Goal: Task Accomplishment & Management: Use online tool/utility

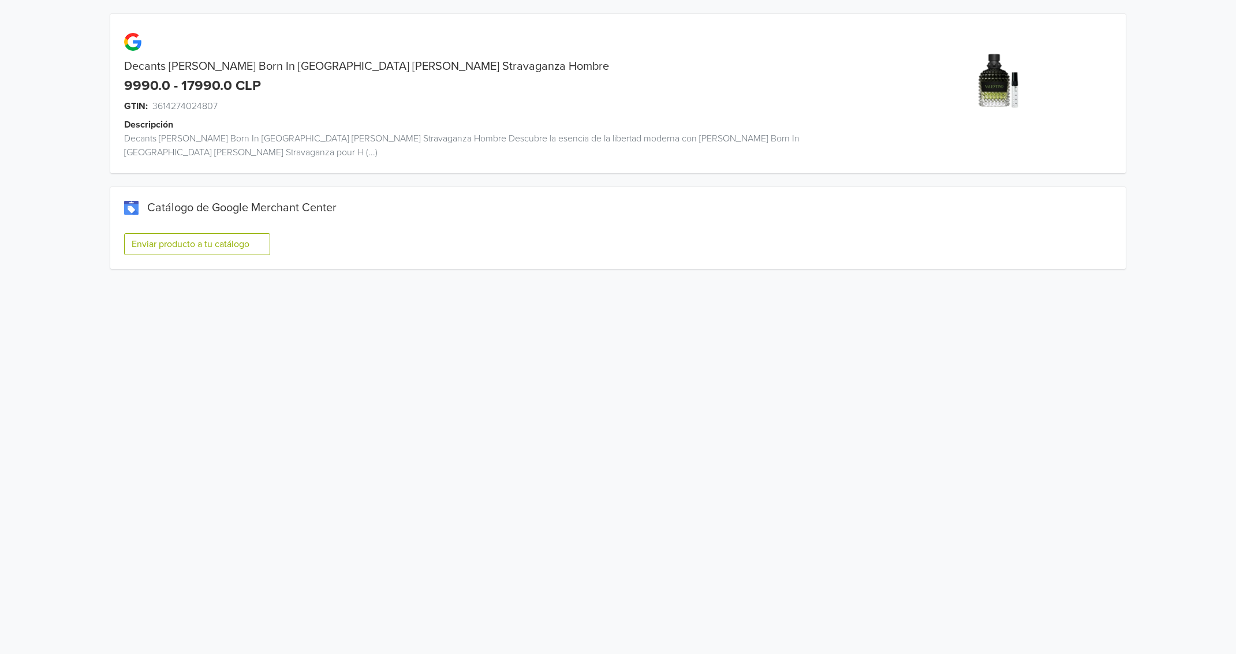
click at [243, 233] on button "Enviar producto a tu catálogo" at bounding box center [197, 244] width 146 height 22
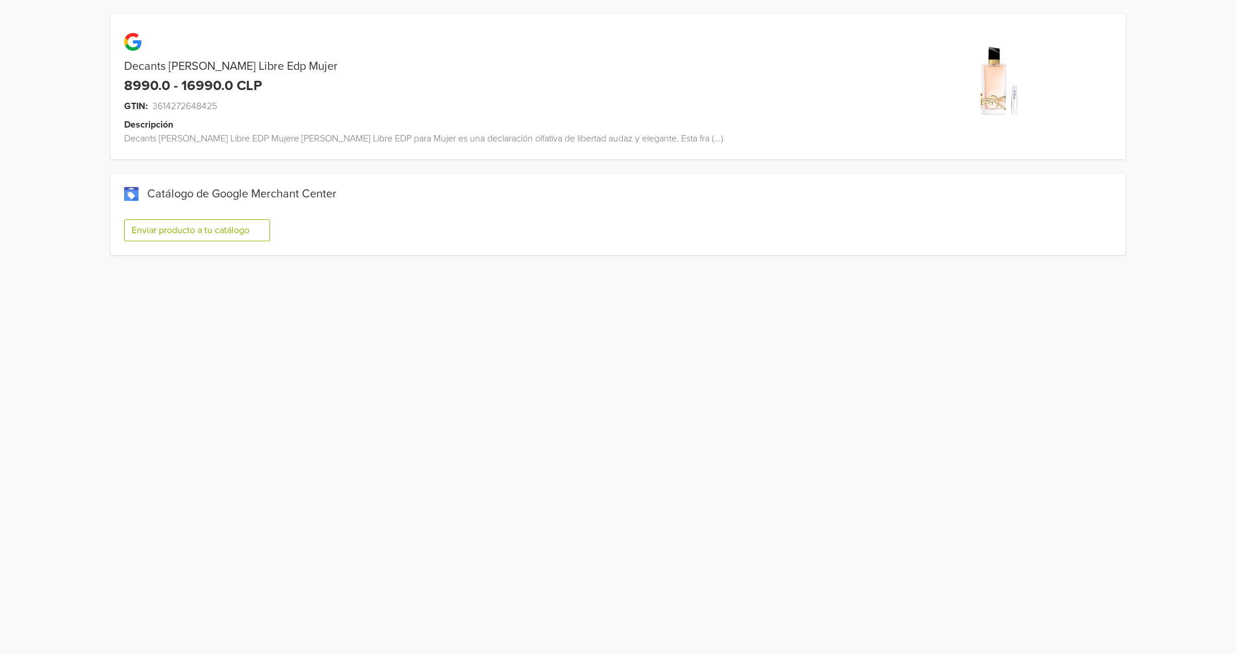
click at [206, 229] on button "Enviar producto a tu catálogo" at bounding box center [197, 230] width 146 height 22
click at [158, 220] on button "Enviar producto a tu catálogo" at bounding box center [197, 230] width 146 height 22
click at [188, 229] on button "Enviar producto a tu catálogo" at bounding box center [197, 230] width 146 height 22
